Goal: Transaction & Acquisition: Subscribe to service/newsletter

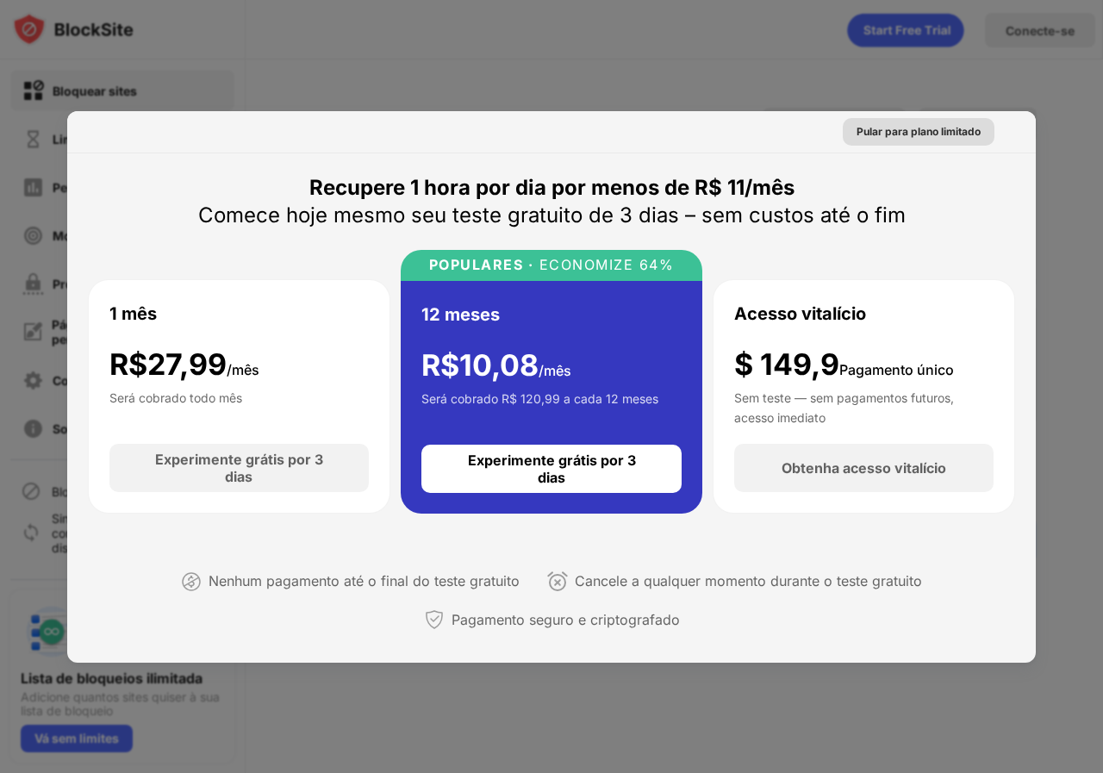
click at [901, 136] on font "Pular para plano limitado" at bounding box center [918, 131] width 124 height 13
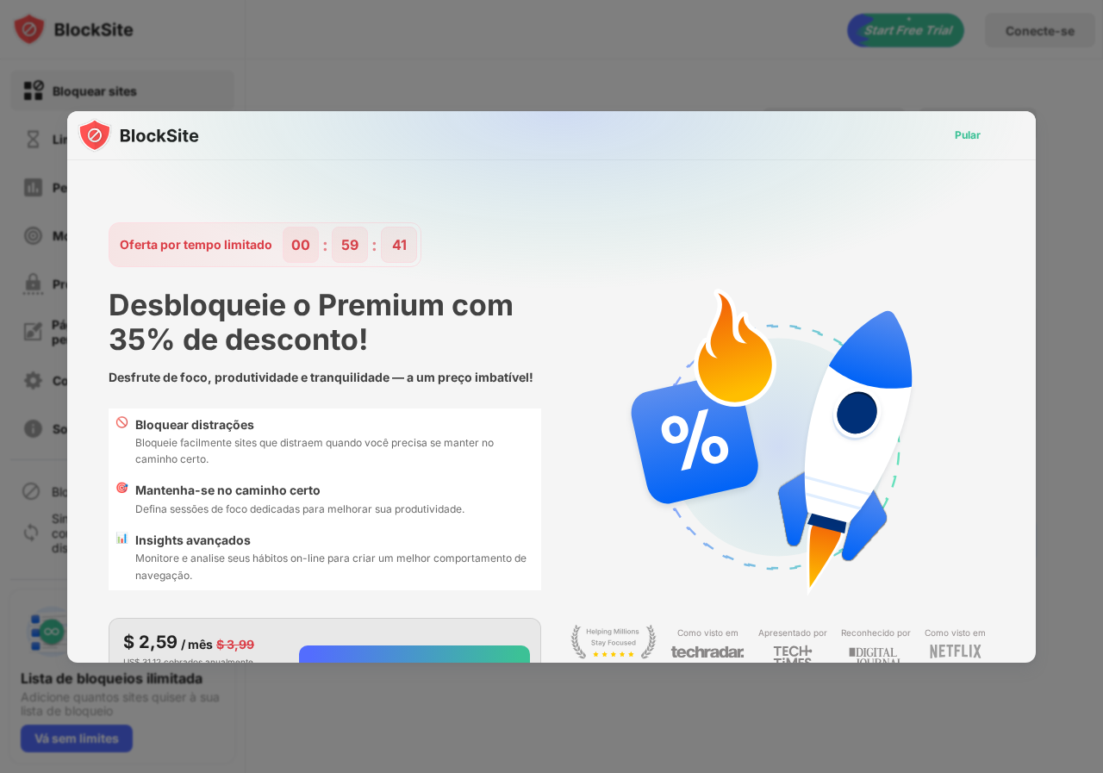
click at [954, 137] on font "Pular" at bounding box center [967, 134] width 26 height 13
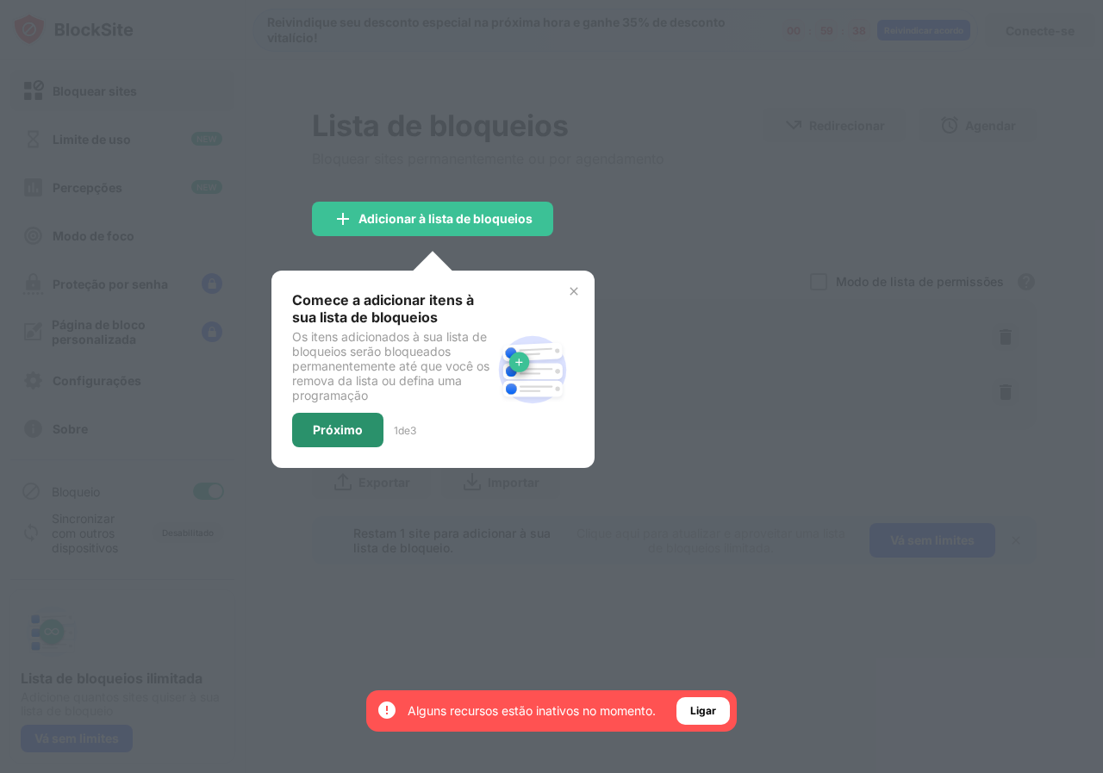
click at [358, 432] on font "Próximo" at bounding box center [338, 429] width 50 height 15
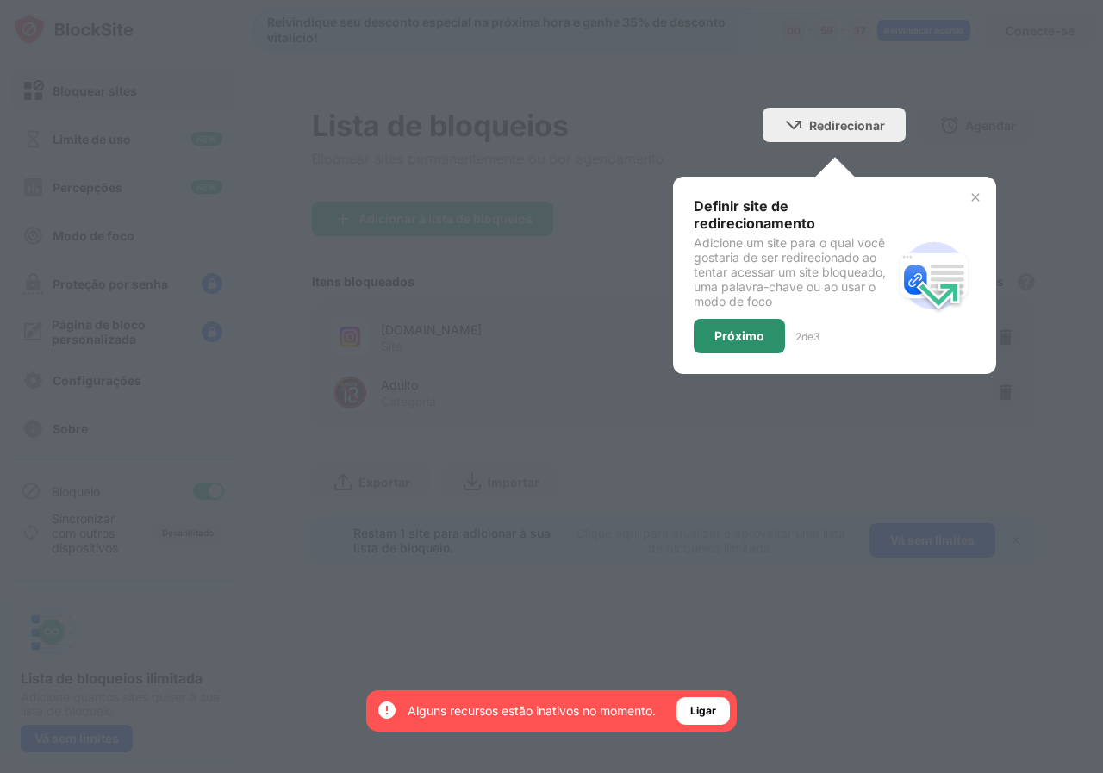
click at [762, 327] on div "Próximo" at bounding box center [738, 336] width 91 height 34
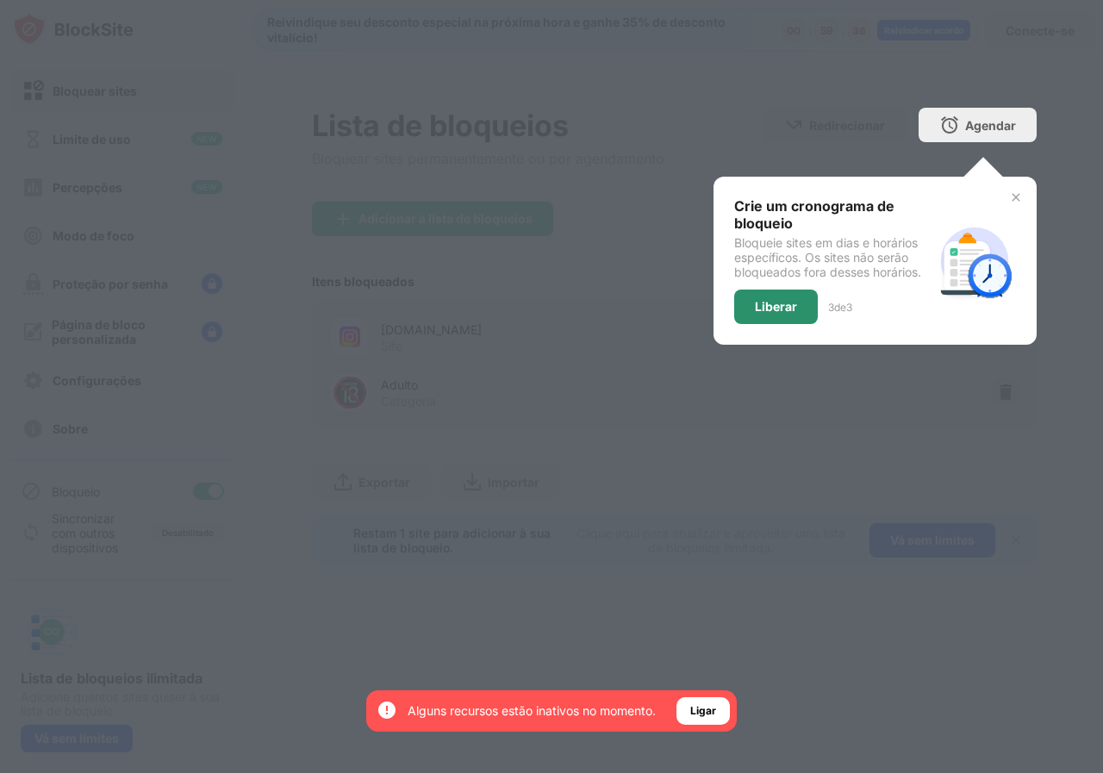
click at [770, 306] on font "Liberar" at bounding box center [776, 306] width 42 height 15
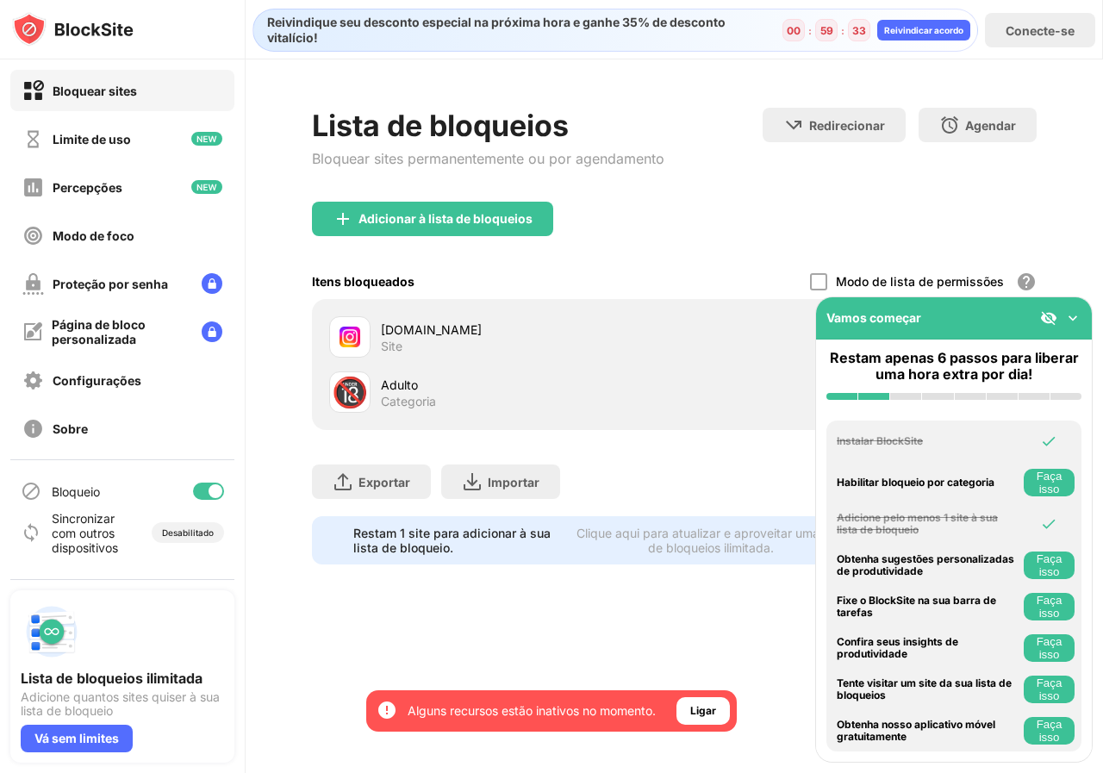
click at [1071, 321] on img at bounding box center [1072, 317] width 17 height 17
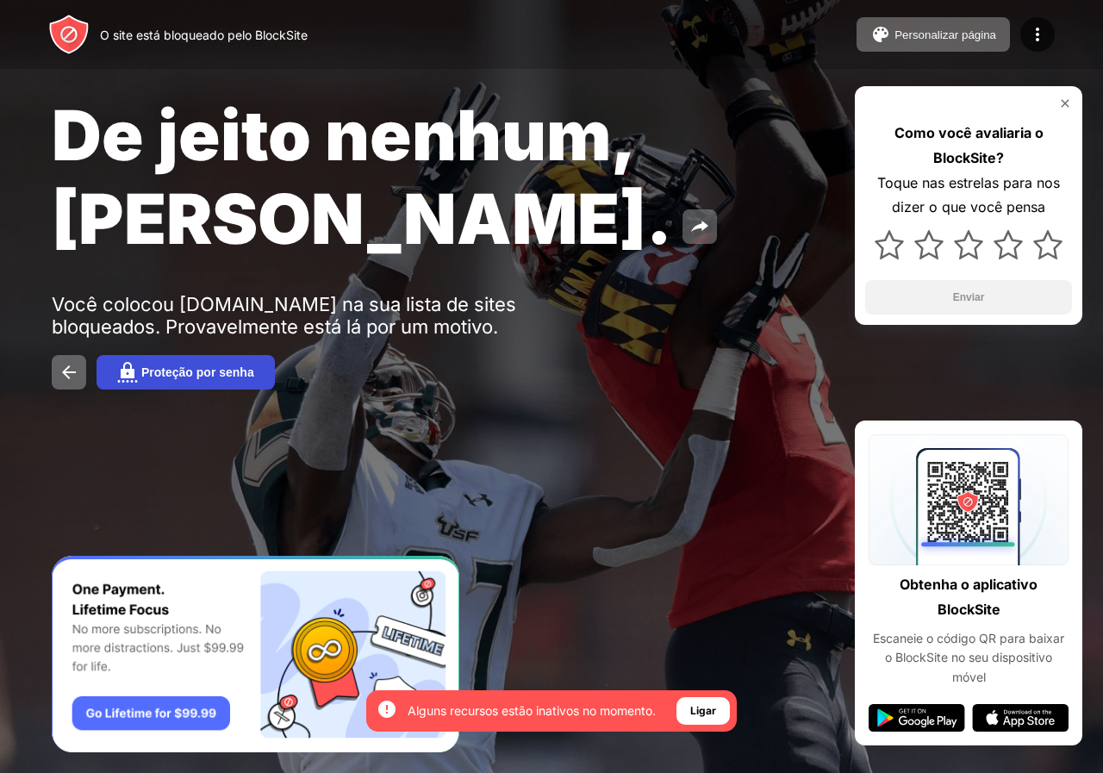
click at [230, 365] on font "Proteção por senha" at bounding box center [197, 372] width 113 height 14
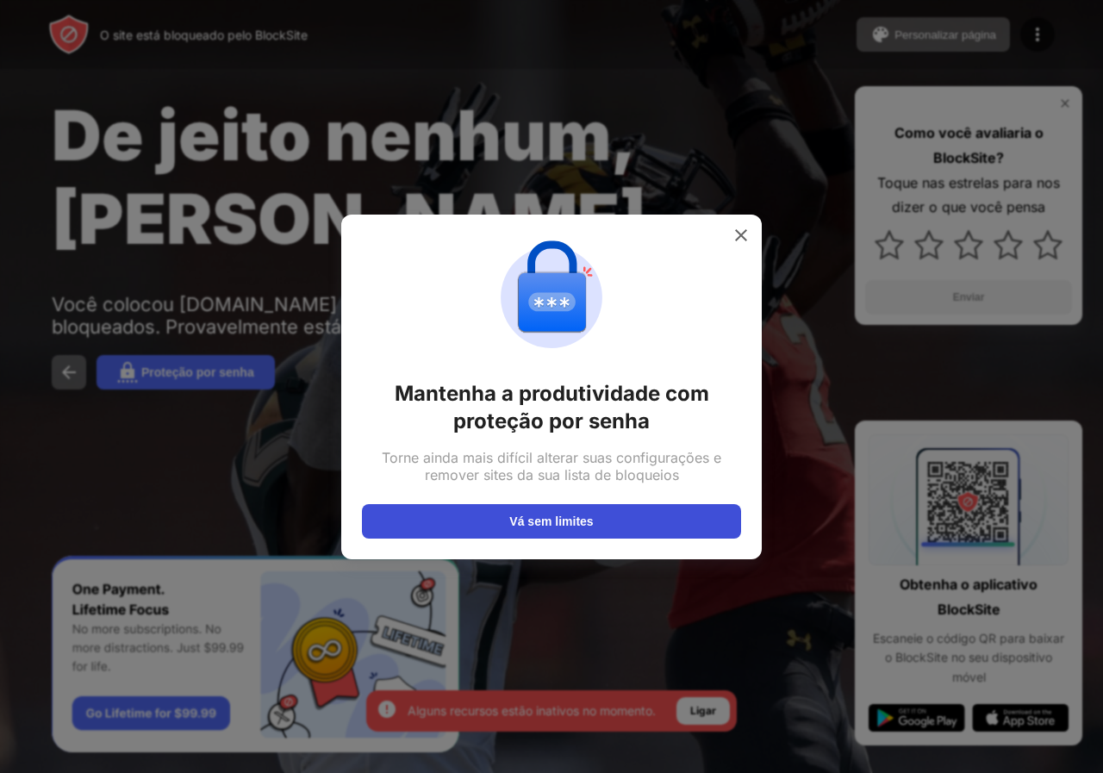
click at [547, 532] on button "Vá sem limites" at bounding box center [551, 521] width 379 height 34
